Goal: Transaction & Acquisition: Obtain resource

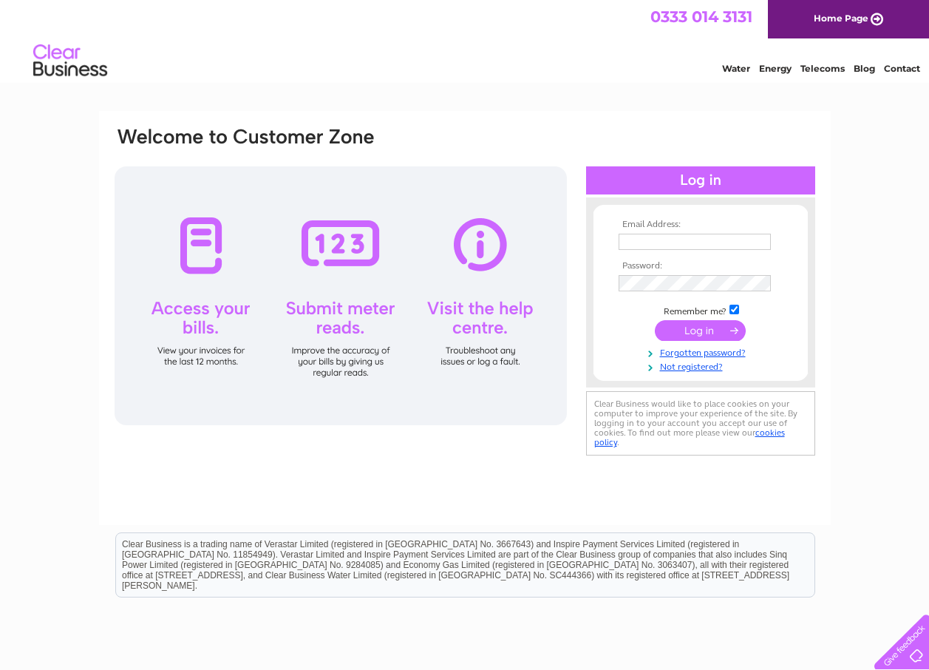
type input "[EMAIL_ADDRESS][DOMAIN_NAME]"
click at [710, 328] on input "submit" at bounding box center [700, 330] width 91 height 21
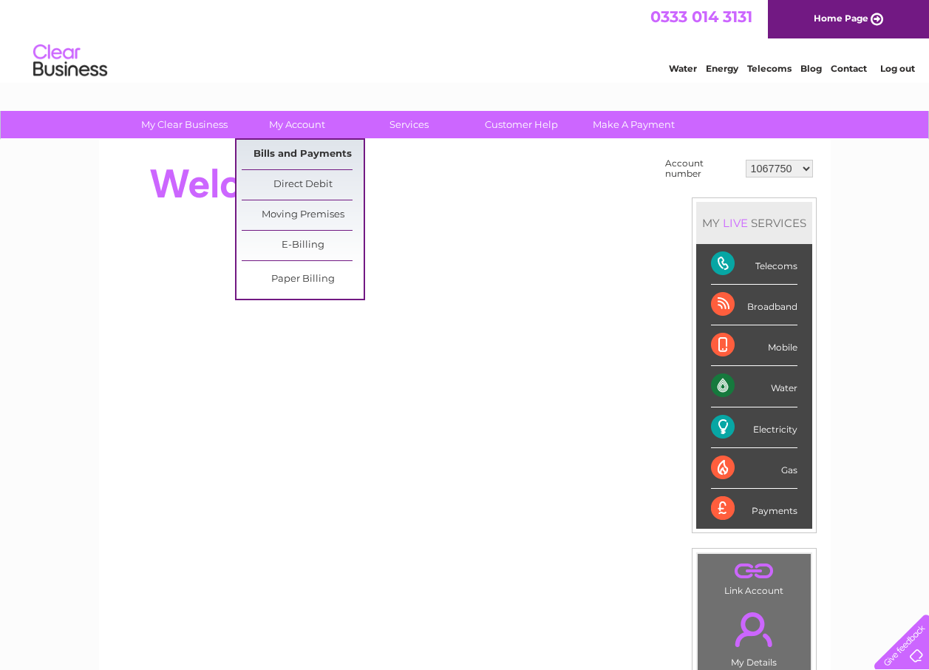
click at [291, 152] on link "Bills and Payments" at bounding box center [303, 155] width 122 height 30
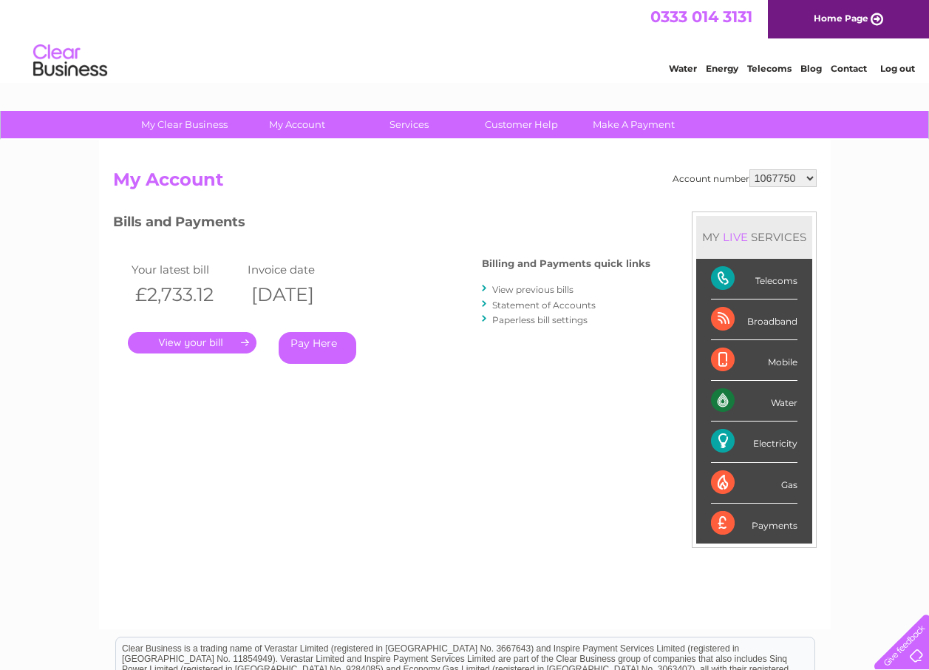
click at [813, 177] on select "1067750 30305974 30305975 30305976 30305977" at bounding box center [783, 178] width 67 height 18
select select "30305974"
click at [750, 169] on select "1067750 30305974 30305975 30305976 30305977" at bounding box center [783, 178] width 67 height 18
click at [209, 342] on link "." at bounding box center [192, 342] width 129 height 21
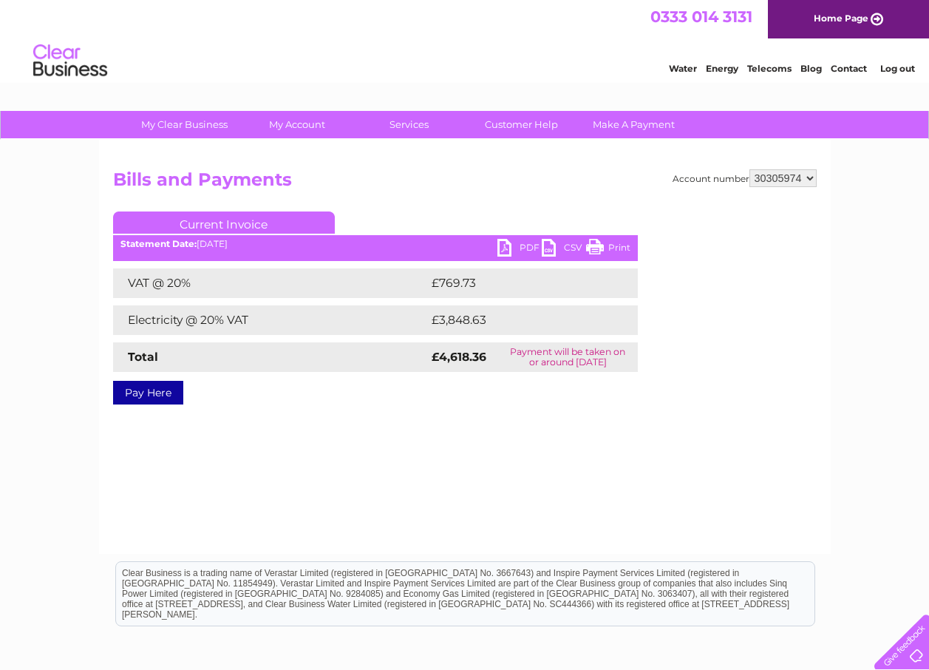
click at [509, 240] on link "PDF" at bounding box center [520, 249] width 44 height 21
click at [813, 176] on select "1067750 30305974 30305975 30305976 30305977" at bounding box center [783, 178] width 67 height 18
select select "30305975"
click at [750, 169] on select "1067750 30305974 30305975 30305976 30305977" at bounding box center [783, 178] width 67 height 18
click at [507, 242] on link "PDF" at bounding box center [520, 249] width 44 height 21
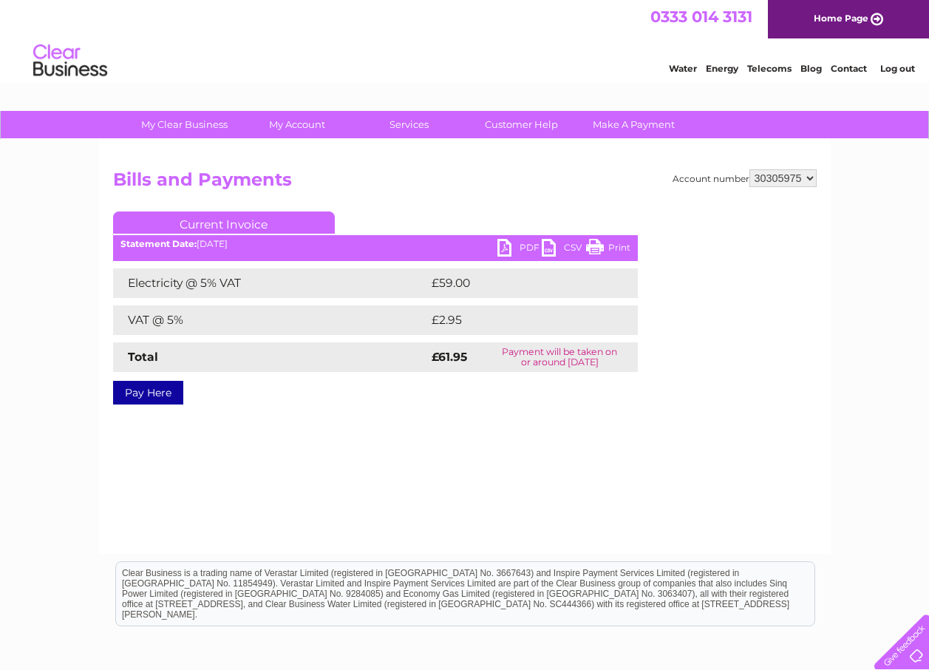
click at [813, 180] on select "1067750 30305974 30305975 30305976 30305977" at bounding box center [783, 178] width 67 height 18
select select "30305976"
click at [750, 169] on select "1067750 30305974 30305975 30305976 30305977" at bounding box center [783, 178] width 67 height 18
click at [499, 251] on link "PDF" at bounding box center [520, 249] width 44 height 21
click at [810, 175] on select "1067750 30305974 30305975 30305976 30305977" at bounding box center [783, 178] width 67 height 18
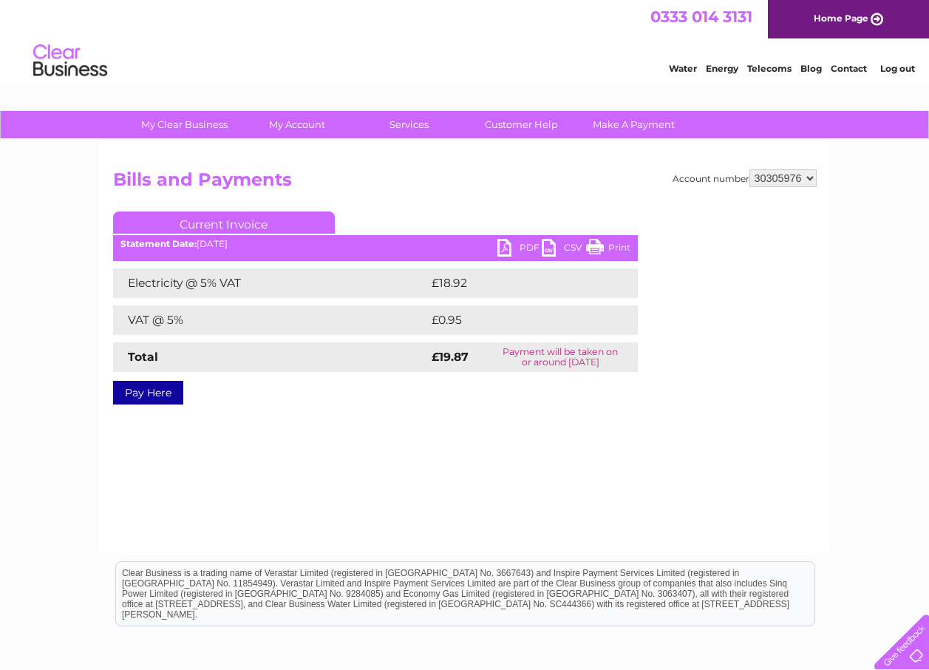
select select "30305977"
click at [750, 169] on select "1067750 30305974 30305975 30305976 30305977" at bounding box center [783, 178] width 67 height 18
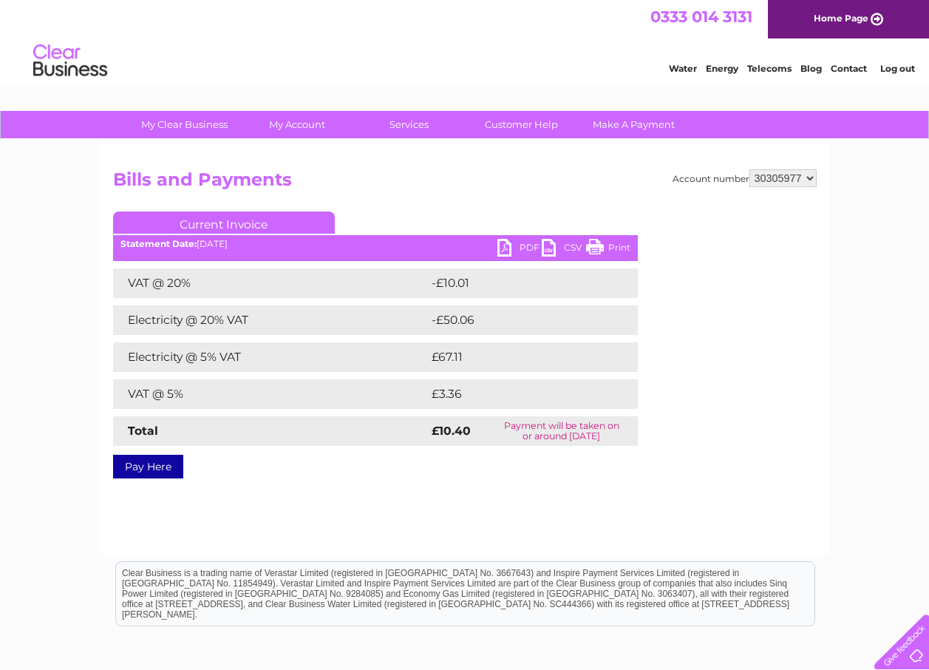
click at [501, 246] on link "PDF" at bounding box center [520, 249] width 44 height 21
